Goal: Task Accomplishment & Management: Manage account settings

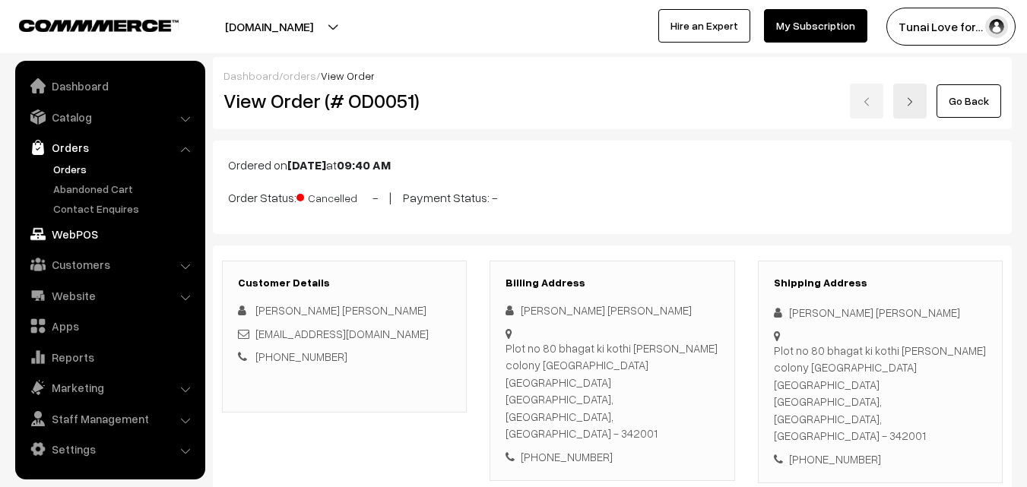
scroll to position [304, 0]
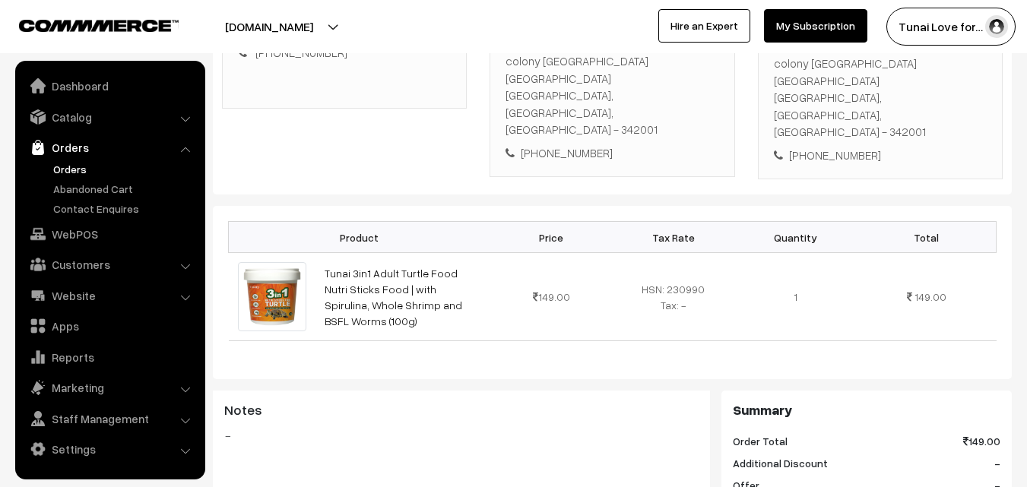
click at [74, 171] on link "Orders" at bounding box center [124, 169] width 151 height 16
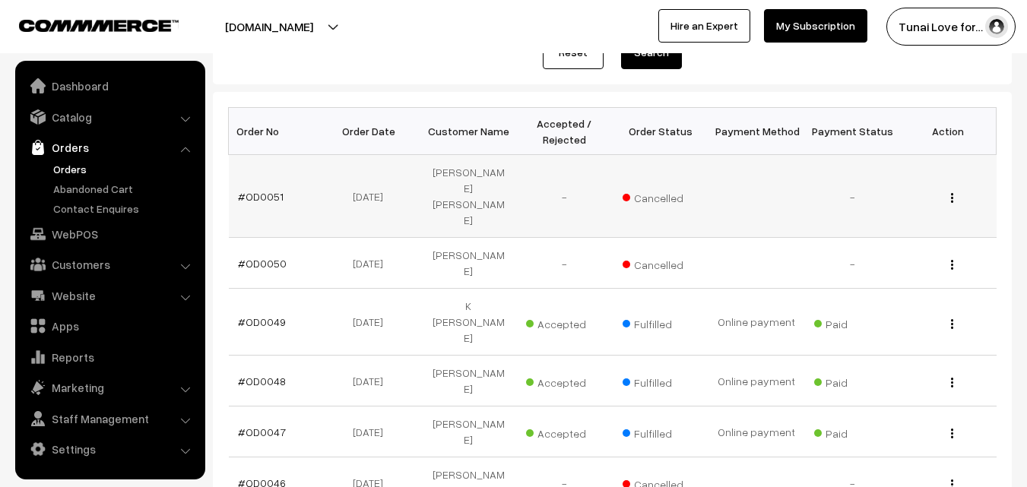
scroll to position [228, 0]
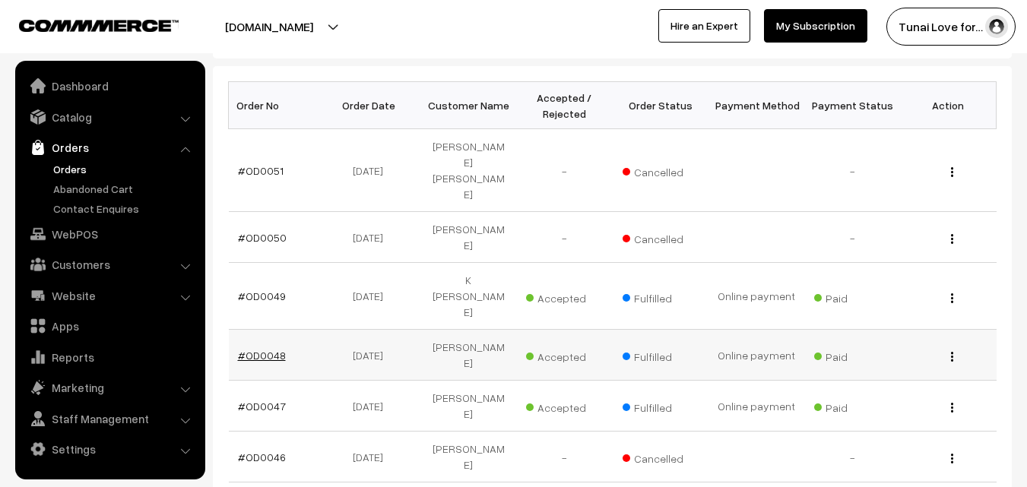
click at [274, 349] on link "#OD0048" at bounding box center [262, 355] width 48 height 13
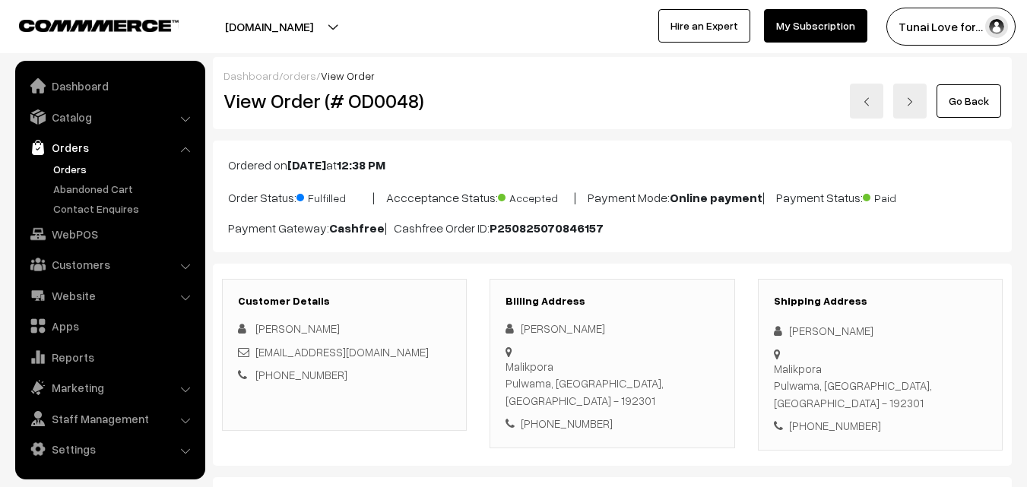
scroll to position [380, 0]
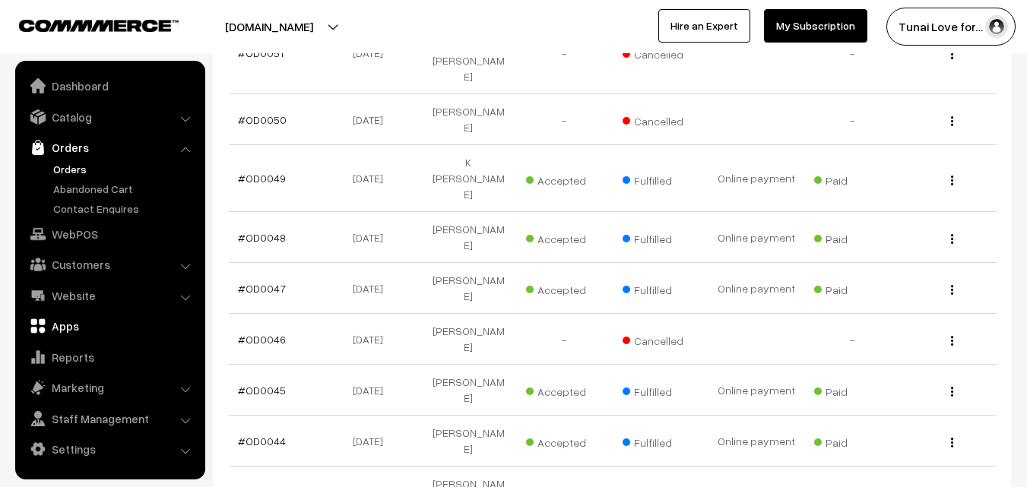
scroll to position [397, 0]
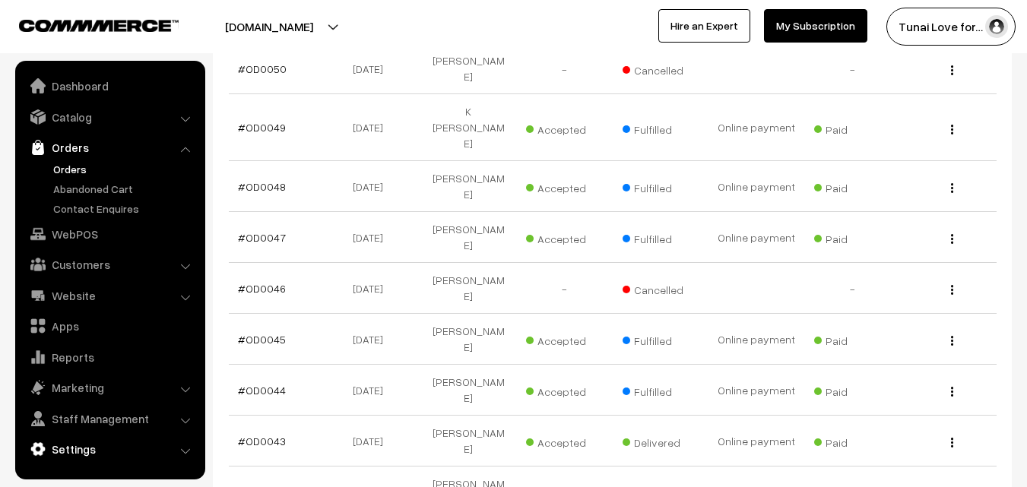
click at [180, 444] on link "Settings" at bounding box center [109, 449] width 181 height 27
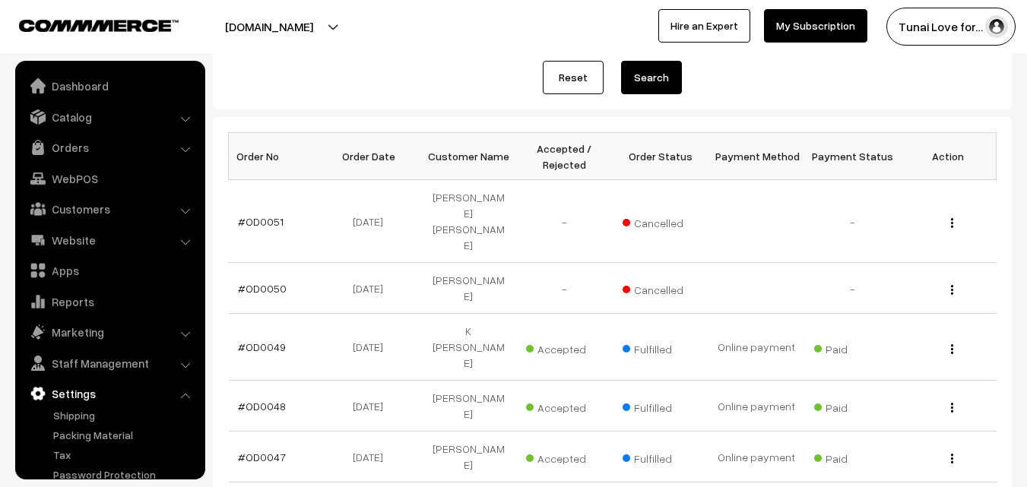
scroll to position [0, 0]
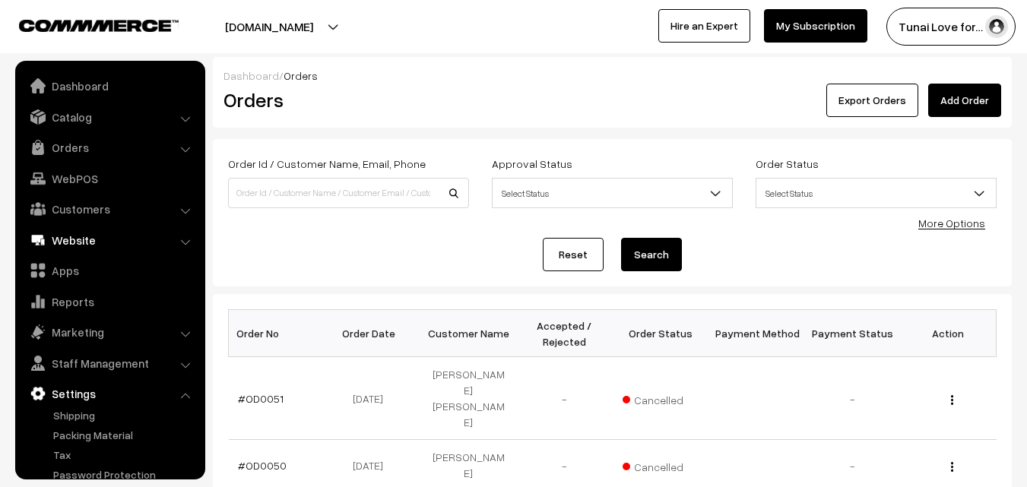
click at [138, 240] on link "Website" at bounding box center [109, 240] width 181 height 27
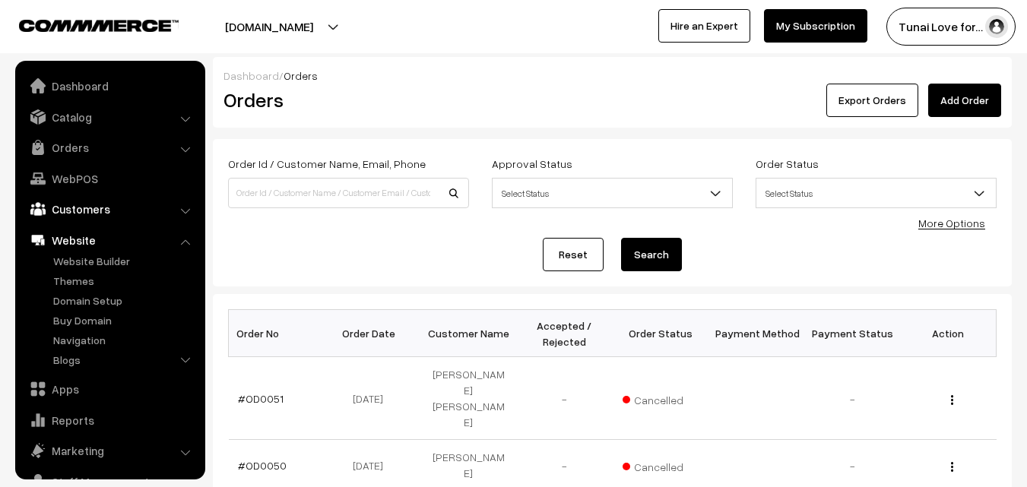
click at [133, 209] on link "Customers" at bounding box center [109, 208] width 181 height 27
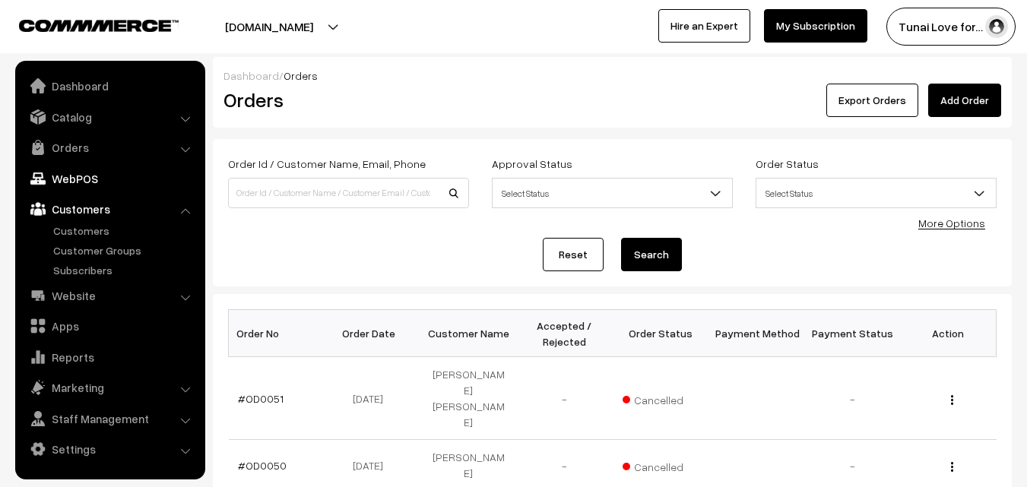
click at [127, 176] on link "WebPOS" at bounding box center [109, 178] width 181 height 27
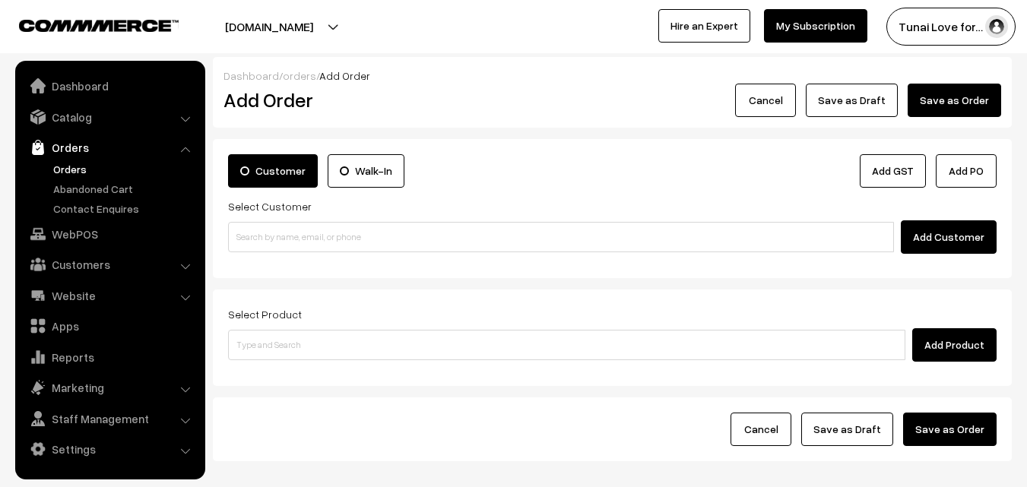
click at [123, 140] on link "Orders" at bounding box center [109, 147] width 181 height 27
click at [173, 122] on link "Catalog" at bounding box center [109, 116] width 181 height 27
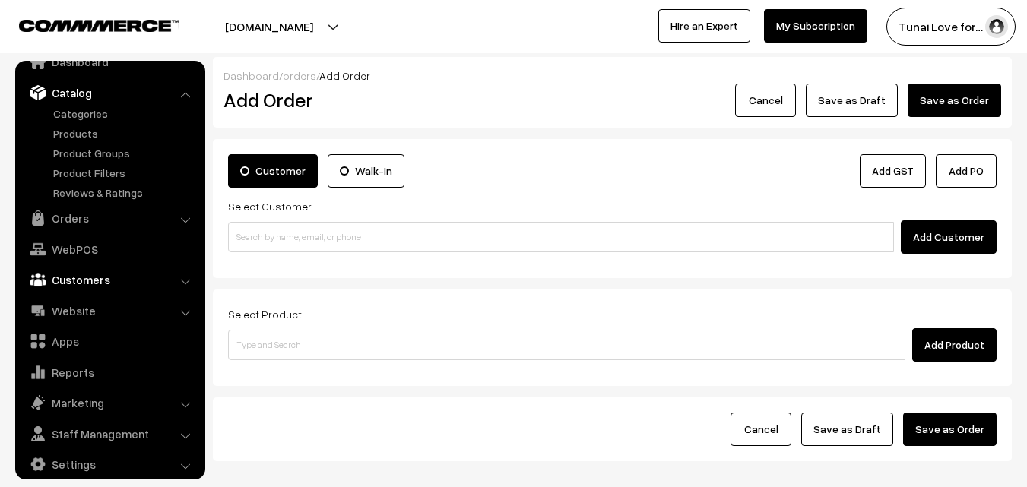
scroll to position [38, 0]
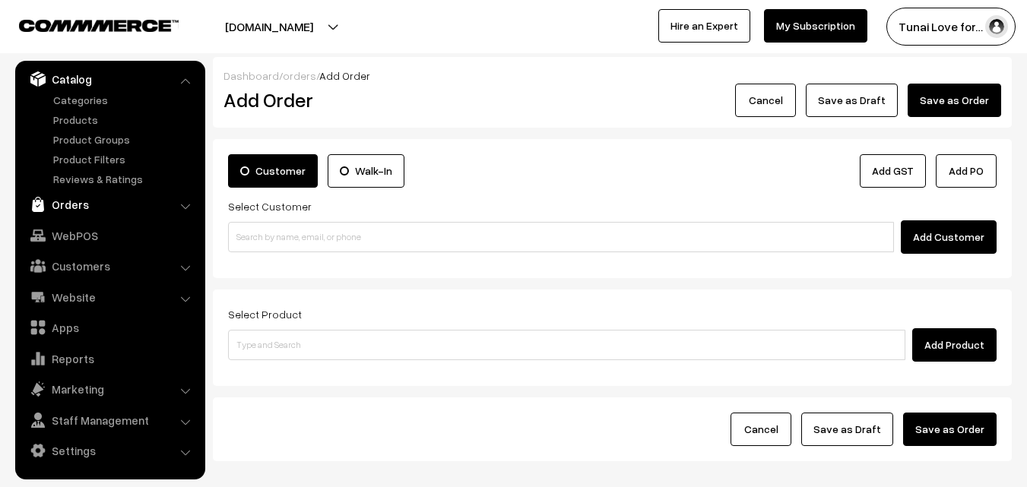
click at [186, 198] on link "Orders" at bounding box center [109, 204] width 181 height 27
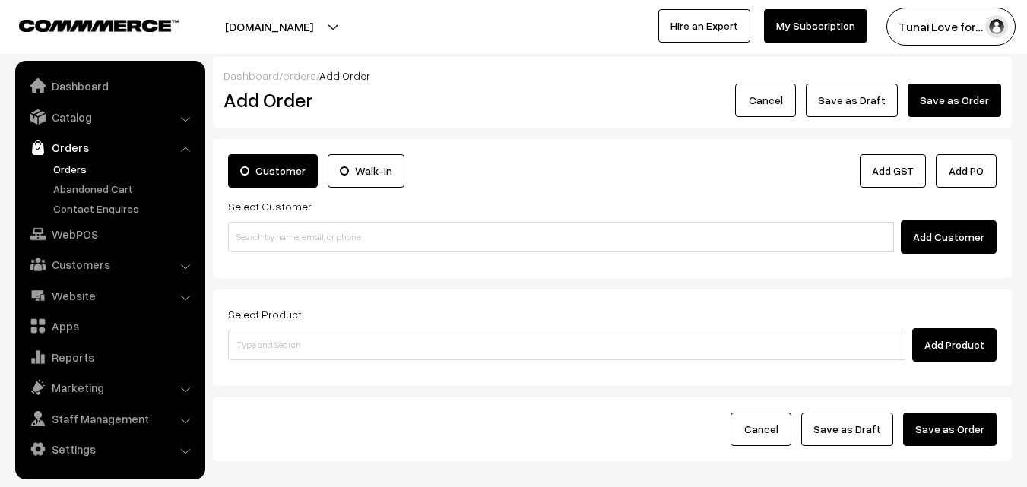
scroll to position [76, 0]
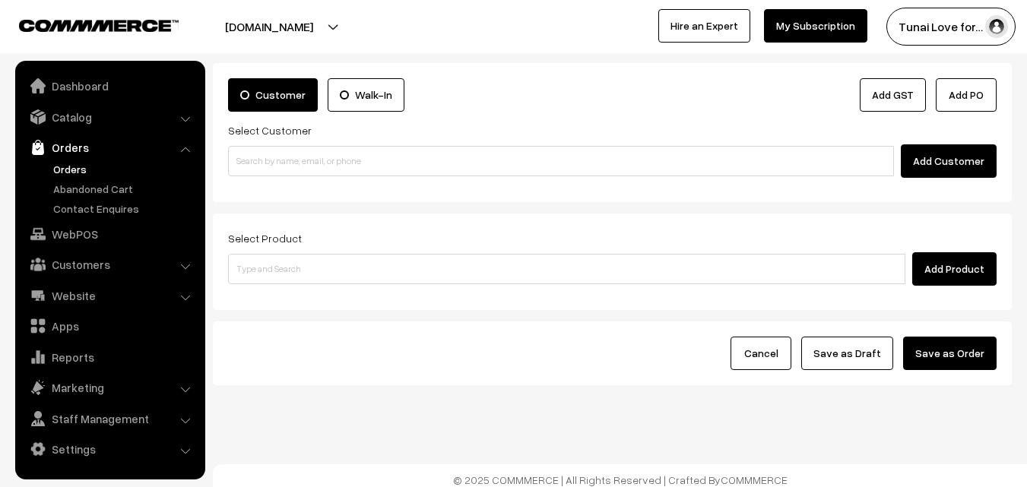
click at [184, 389] on li "Marketing Offers" at bounding box center [110, 387] width 182 height 27
click at [178, 382] on link "Marketing" at bounding box center [109, 387] width 181 height 27
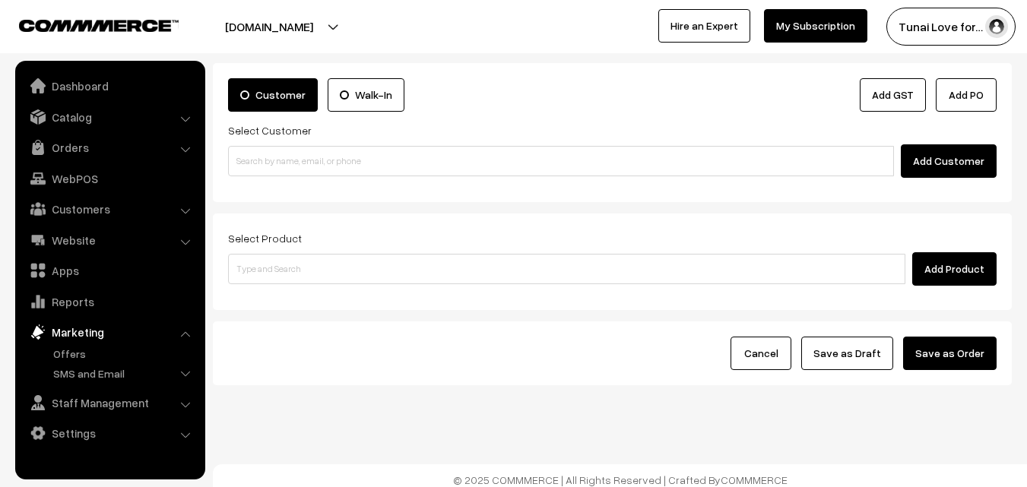
scroll to position [84, 0]
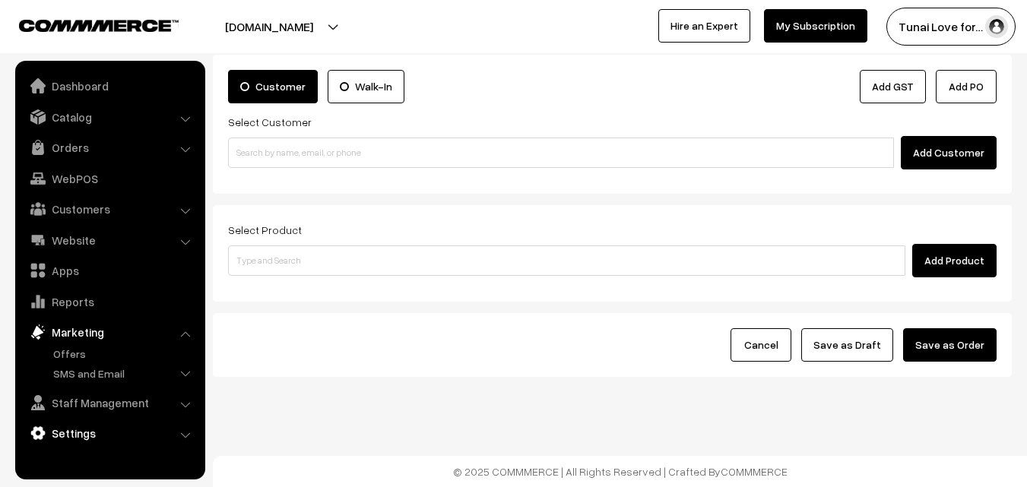
click at [183, 429] on link "Settings" at bounding box center [109, 433] width 181 height 27
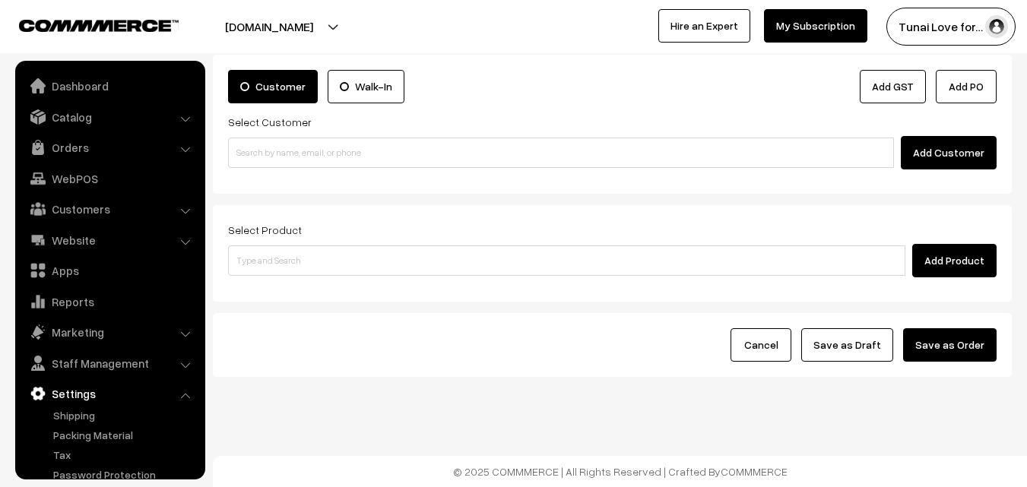
scroll to position [58, 0]
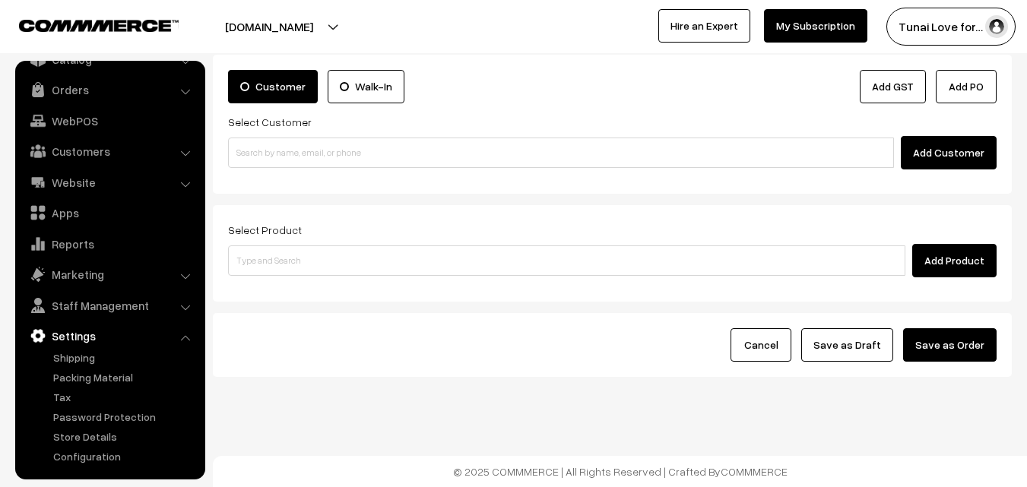
click at [437, 406] on div "Dashboard / orders / Add Order Add Order Cancel Save as Draft Save as Order Sav…" at bounding box center [513, 202] width 1027 height 572
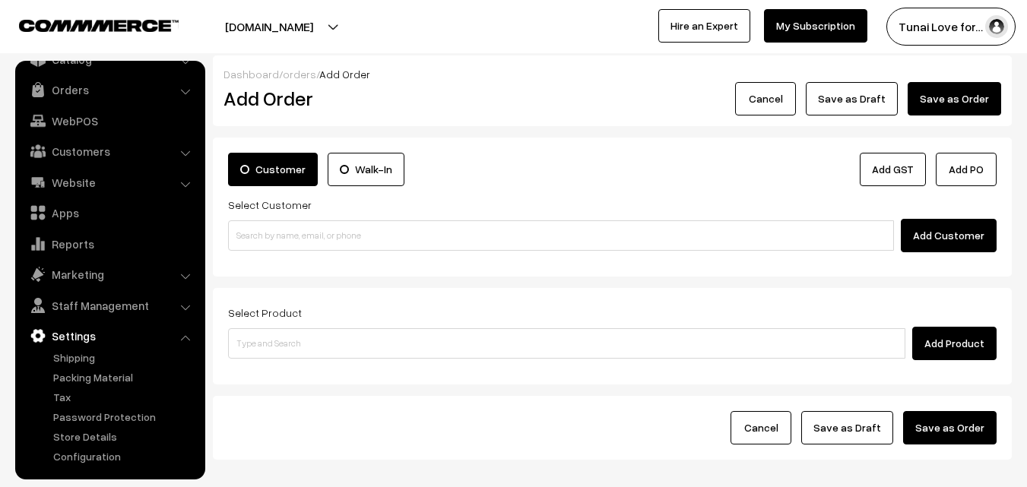
scroll to position [0, 0]
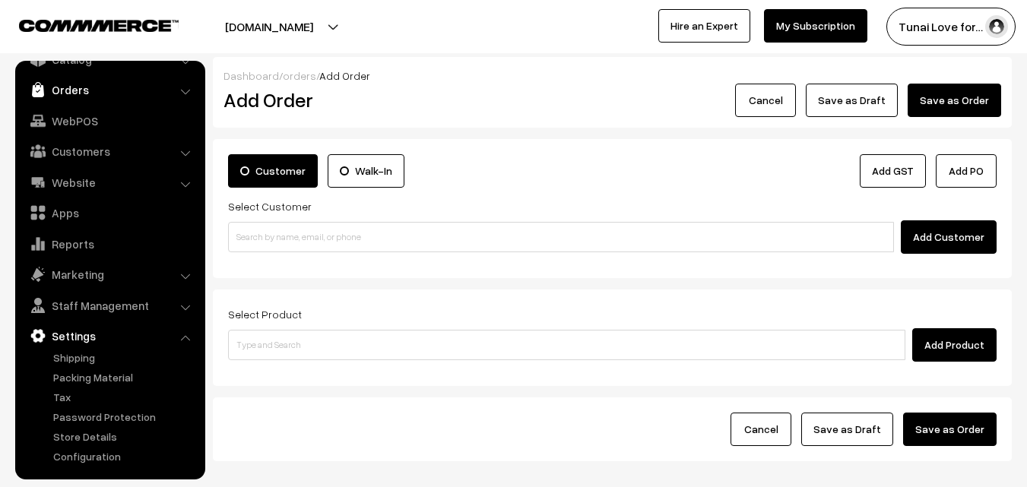
click at [67, 95] on link "Orders" at bounding box center [109, 89] width 181 height 27
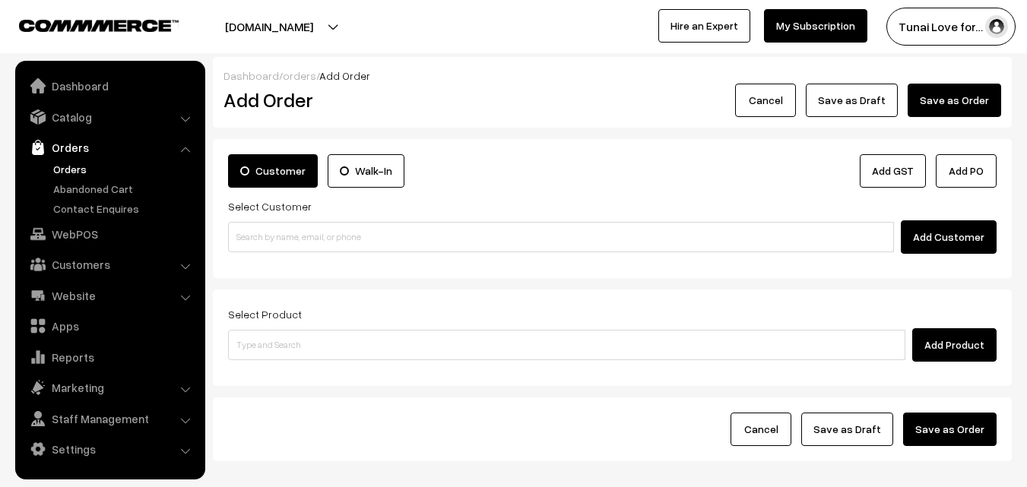
click at [66, 163] on link "Orders" at bounding box center [124, 169] width 151 height 16
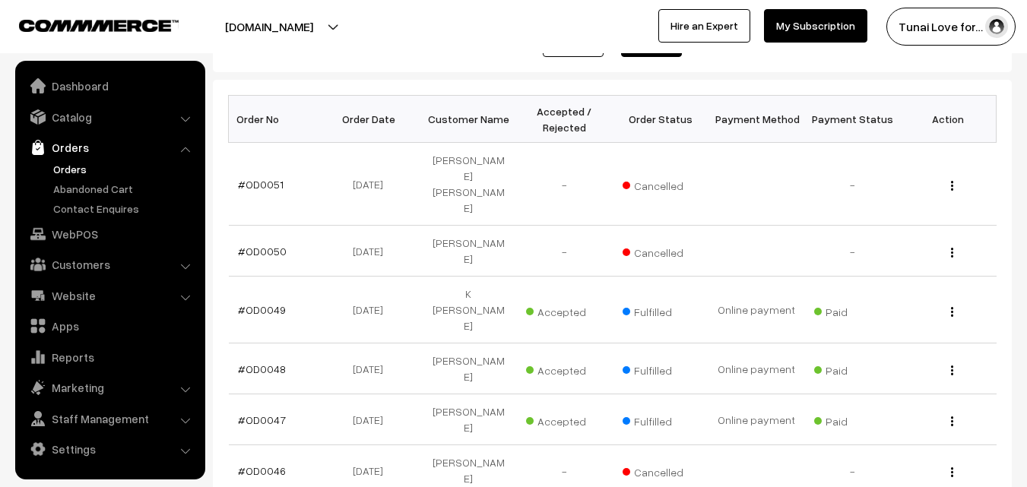
scroll to position [228, 0]
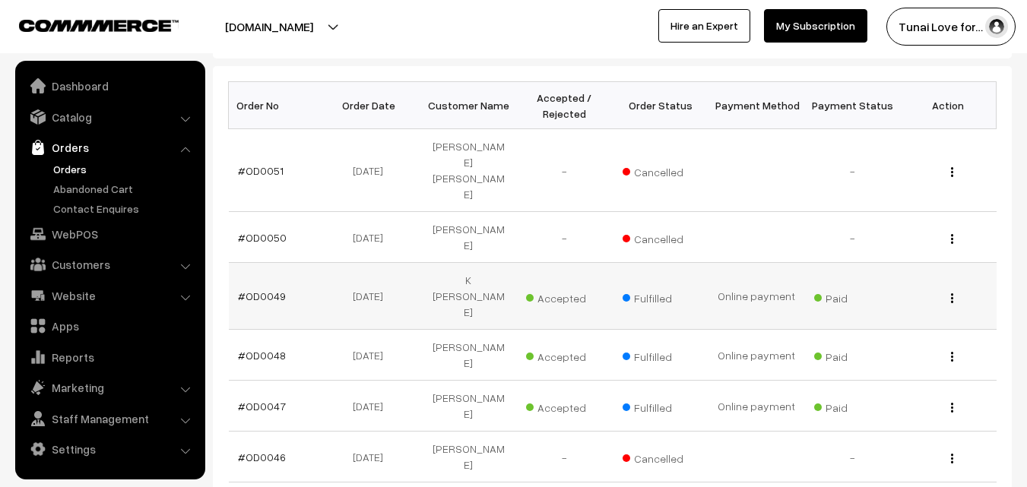
drag, startPoint x: 290, startPoint y: 240, endPoint x: 236, endPoint y: 244, distance: 54.2
click at [236, 263] on td "#OD0049" at bounding box center [277, 296] width 96 height 67
copy link "#OD0049"
drag, startPoint x: 336, startPoint y: 242, endPoint x: 397, endPoint y: 242, distance: 60.8
click at [397, 263] on td "25-08-2025" at bounding box center [373, 296] width 96 height 67
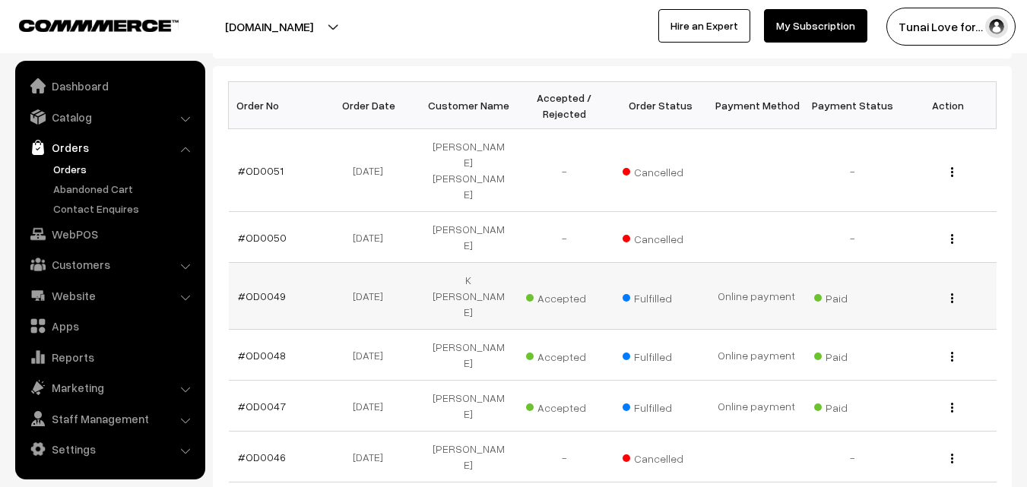
copy td "25-08-2025"
drag, startPoint x: 434, startPoint y: 236, endPoint x: 503, endPoint y: 237, distance: 68.5
click at [503, 263] on td "K Sachane" at bounding box center [468, 296] width 96 height 67
copy td "K Sachane"
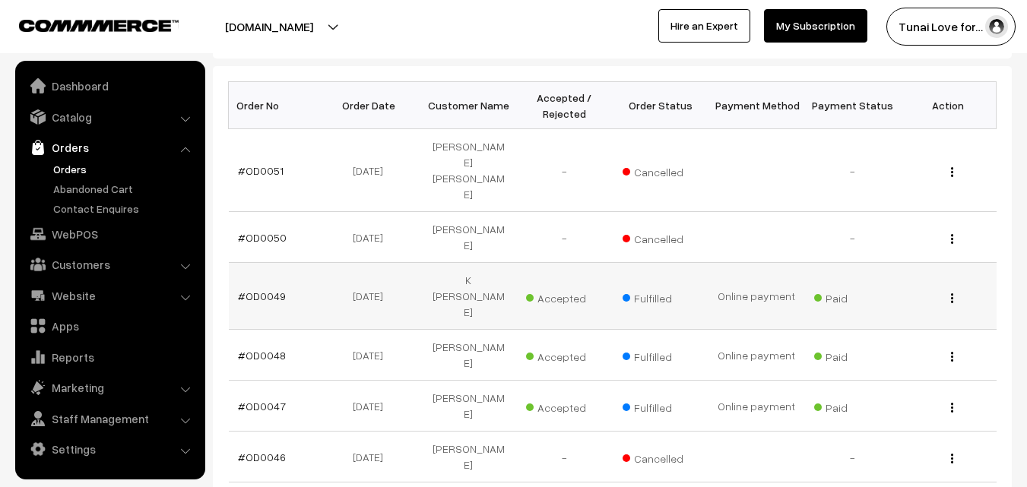
click at [956, 288] on div "View" at bounding box center [948, 296] width 78 height 16
click at [951, 294] on img "button" at bounding box center [952, 299] width 2 height 10
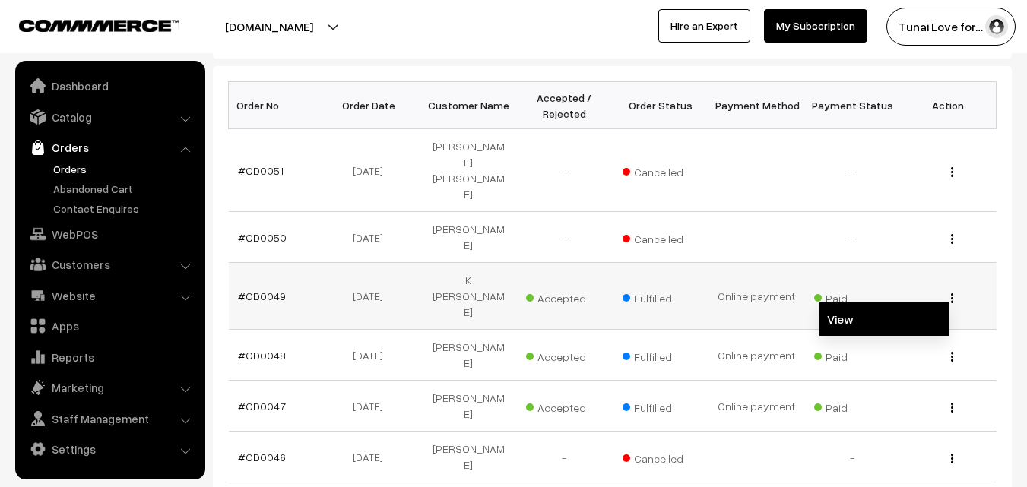
click at [830, 303] on link "View" at bounding box center [884, 319] width 129 height 33
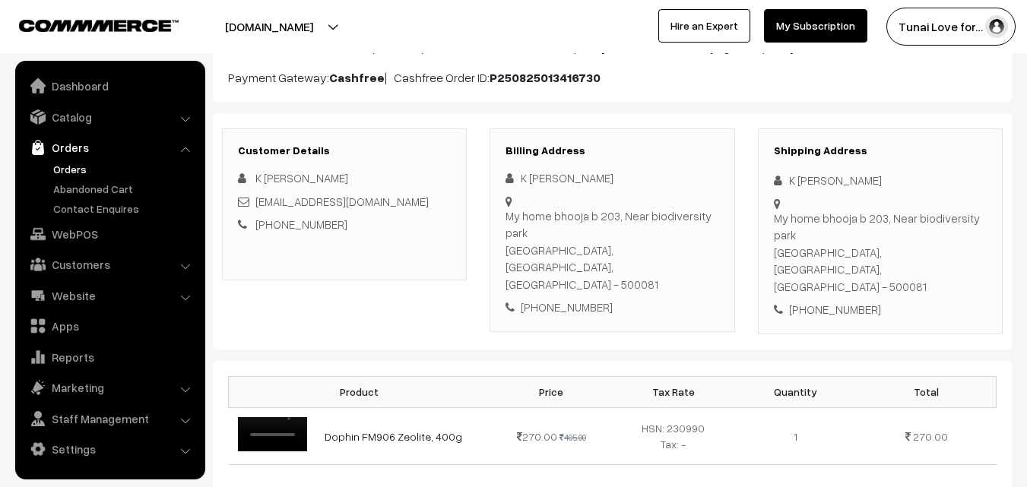
scroll to position [152, 0]
drag, startPoint x: 255, startPoint y: 176, endPoint x: 319, endPoint y: 170, distance: 65.0
click at [319, 170] on div "K [PERSON_NAME]" at bounding box center [344, 176] width 213 height 17
copy span "K [PERSON_NAME]"
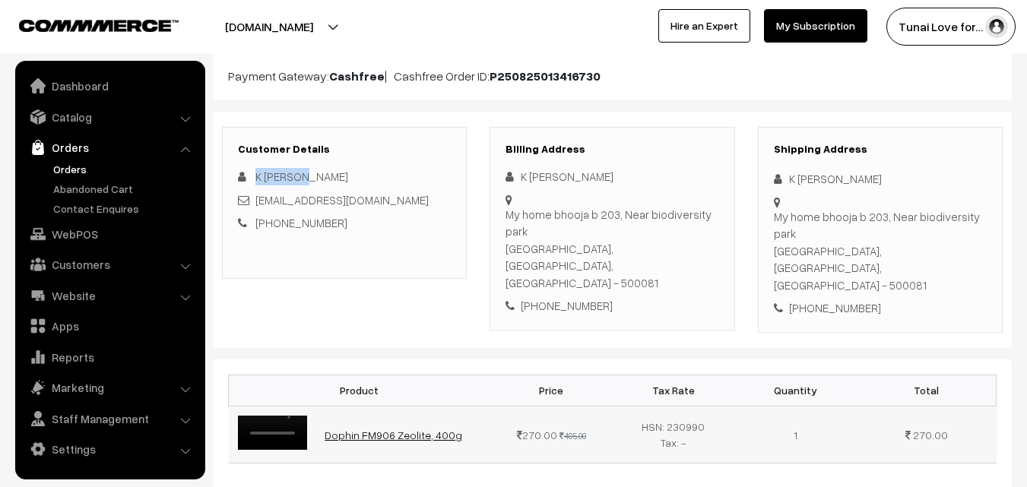
click at [364, 442] on link "Dophin FM906 Zeolite, 400g" at bounding box center [394, 435] width 138 height 13
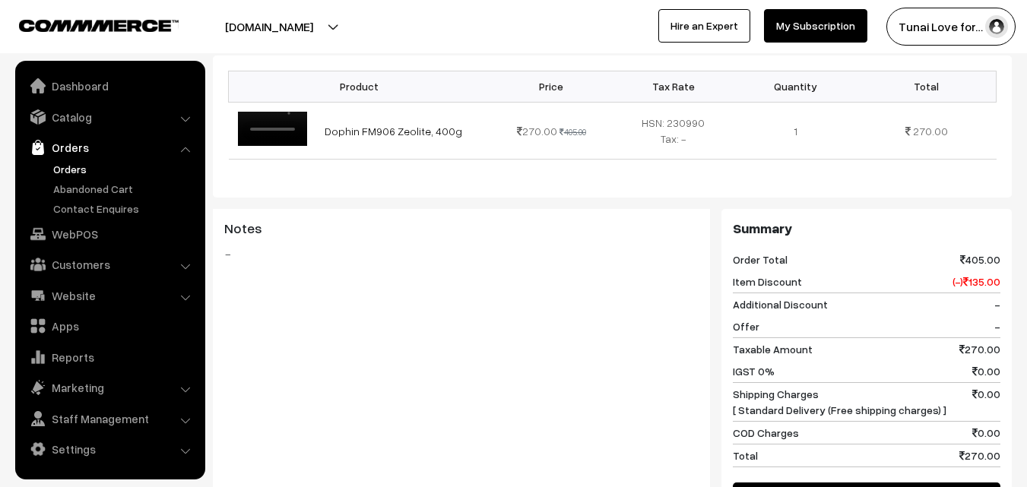
scroll to position [0, 0]
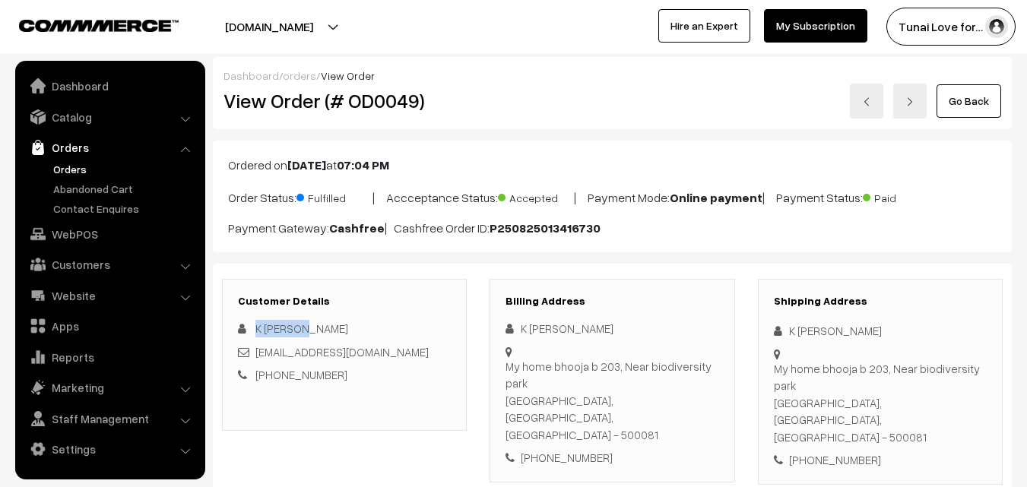
click at [83, 166] on link "Orders" at bounding box center [124, 169] width 151 height 16
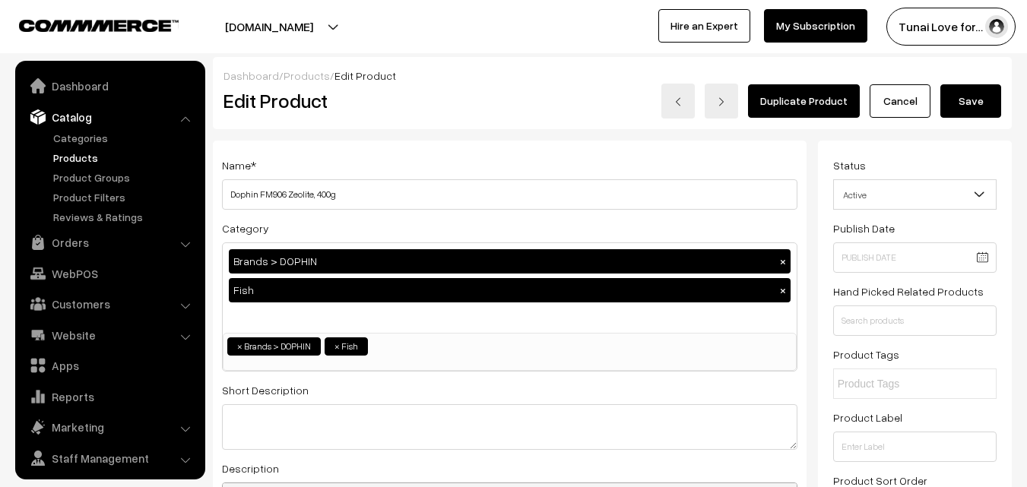
scroll to position [38, 0]
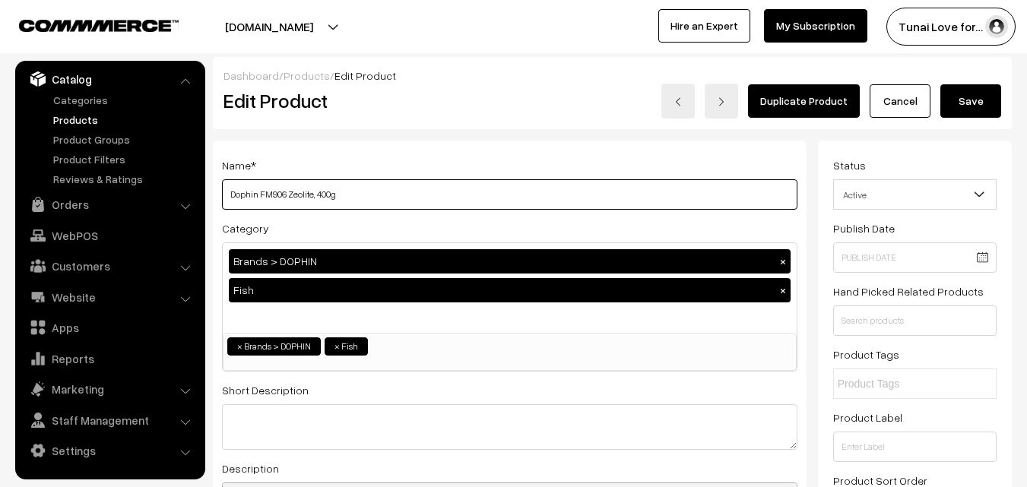
drag, startPoint x: 381, startPoint y: 197, endPoint x: 231, endPoint y: 192, distance: 149.9
click at [231, 192] on input "Dophin FM906 Zeolite, 400g" at bounding box center [510, 194] width 576 height 30
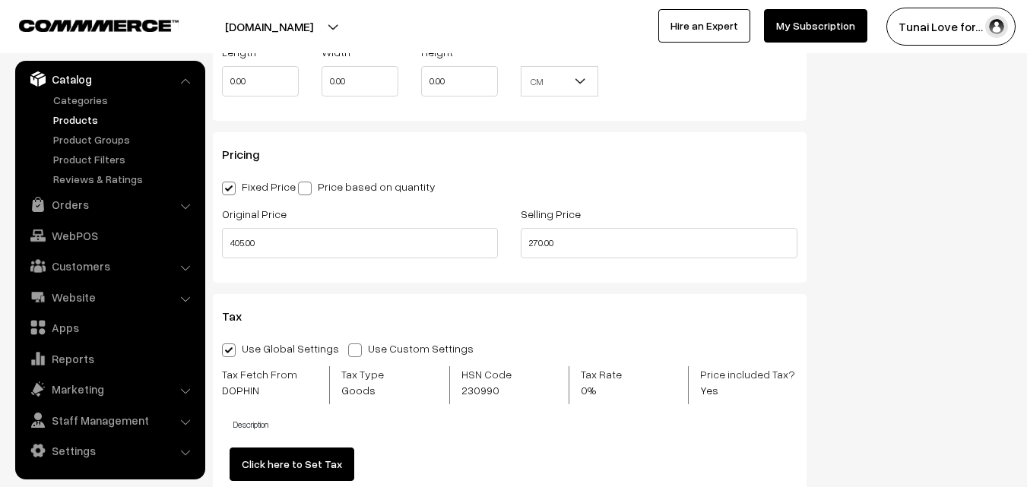
scroll to position [1369, 0]
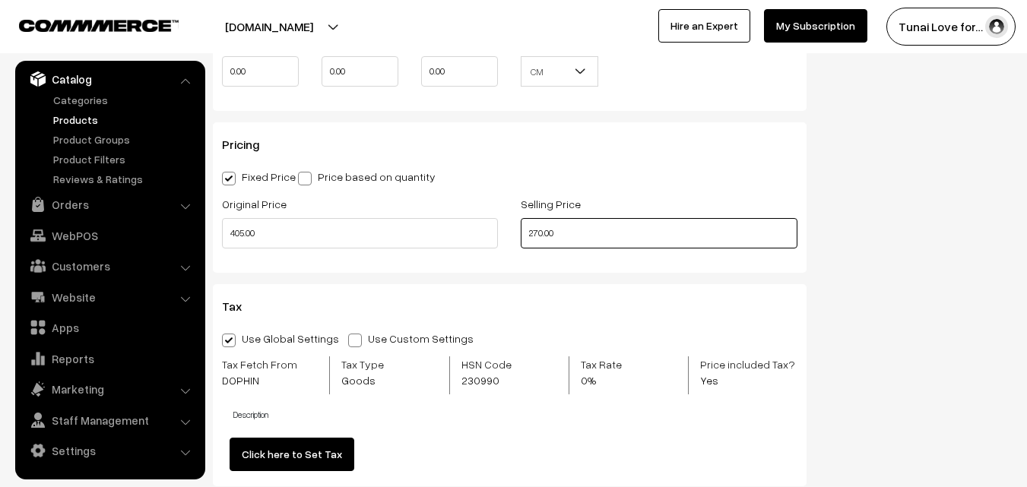
drag, startPoint x: 573, startPoint y: 233, endPoint x: 520, endPoint y: 235, distance: 52.5
click at [520, 235] on div "Selling Price 270.00" at bounding box center [658, 226] width 299 height 63
type input "324.00"
drag, startPoint x: 871, startPoint y: 237, endPoint x: 859, endPoint y: 244, distance: 13.3
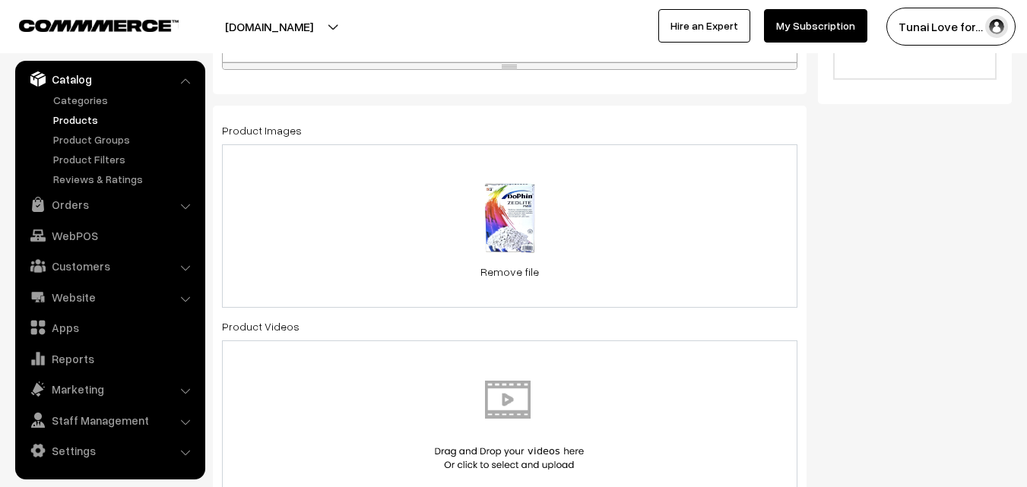
scroll to position [304, 0]
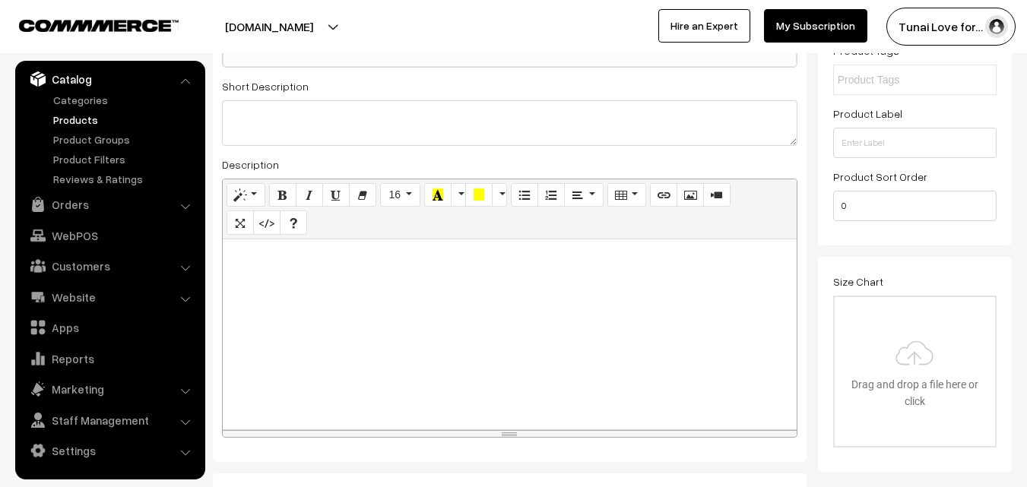
click at [303, 281] on div at bounding box center [510, 335] width 574 height 190
paste div
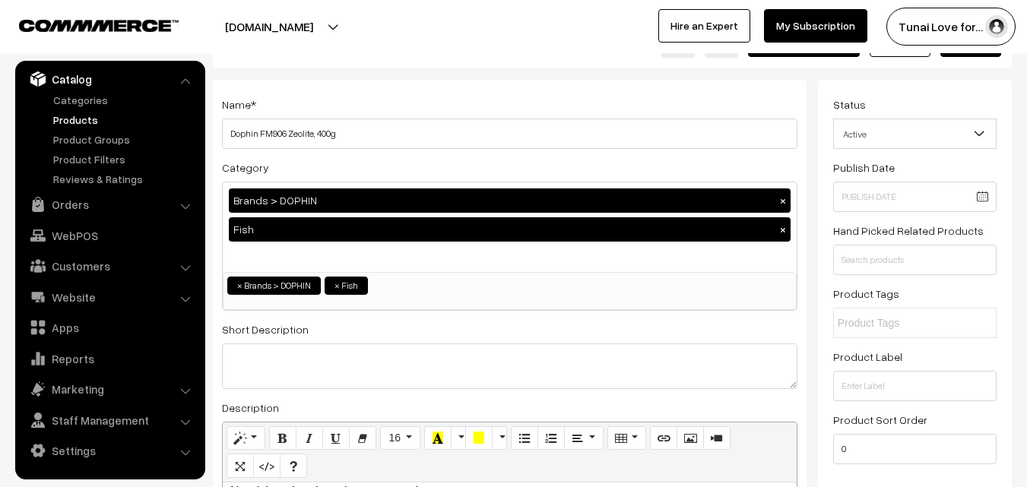
scroll to position [0, 0]
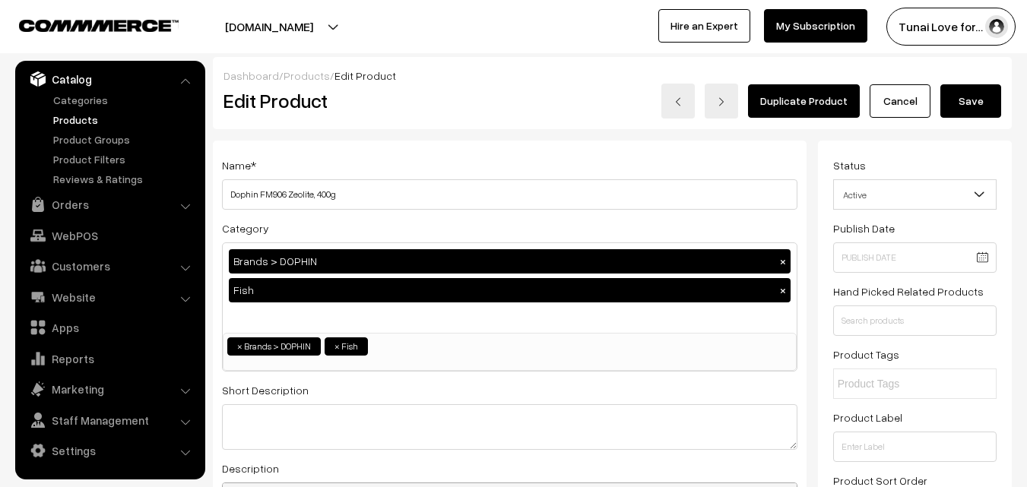
click at [979, 102] on button "Save" at bounding box center [971, 100] width 61 height 33
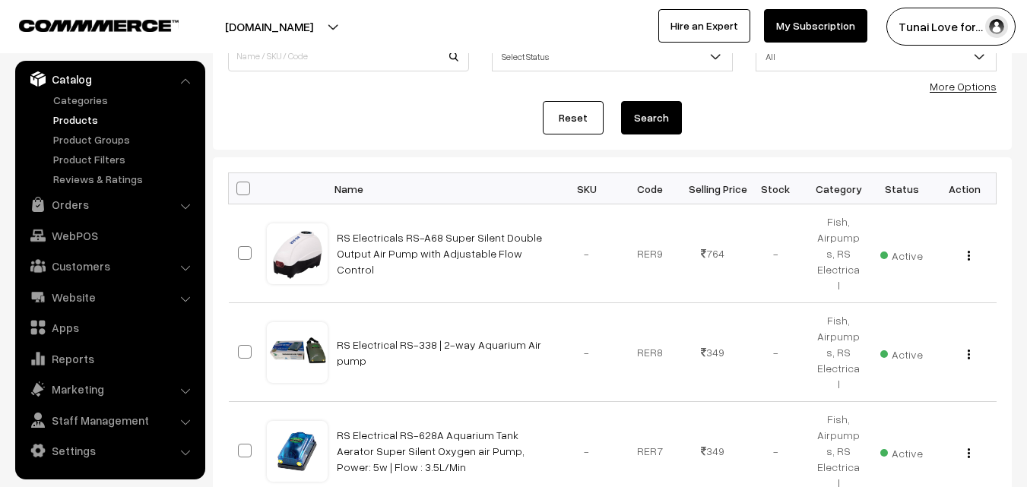
scroll to position [152, 0]
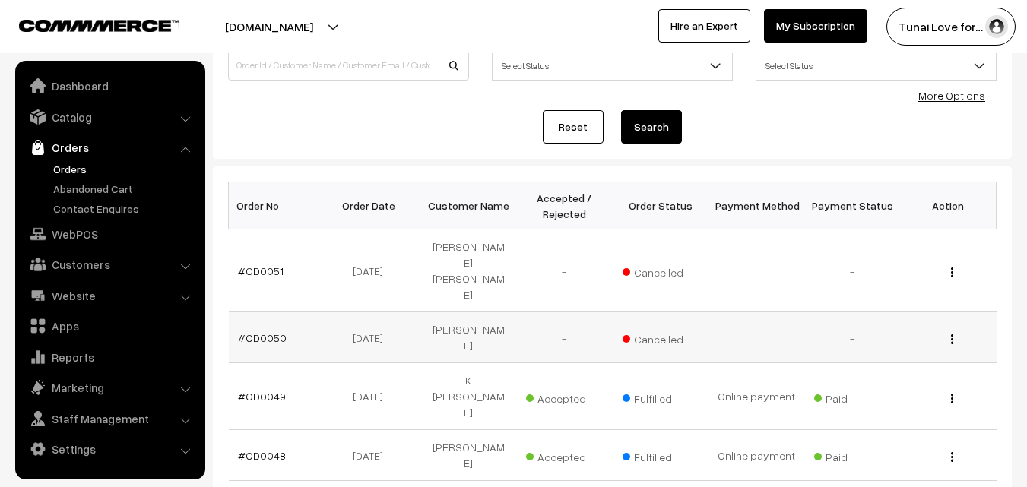
scroll to position [152, 0]
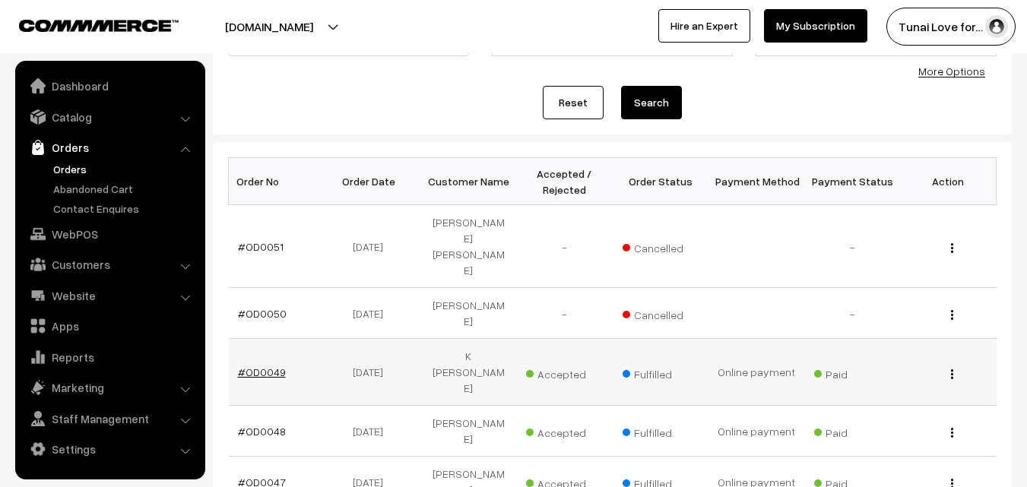
click at [253, 366] on link "#OD0049" at bounding box center [262, 372] width 48 height 13
